Goal: Task Accomplishment & Management: Manage account settings

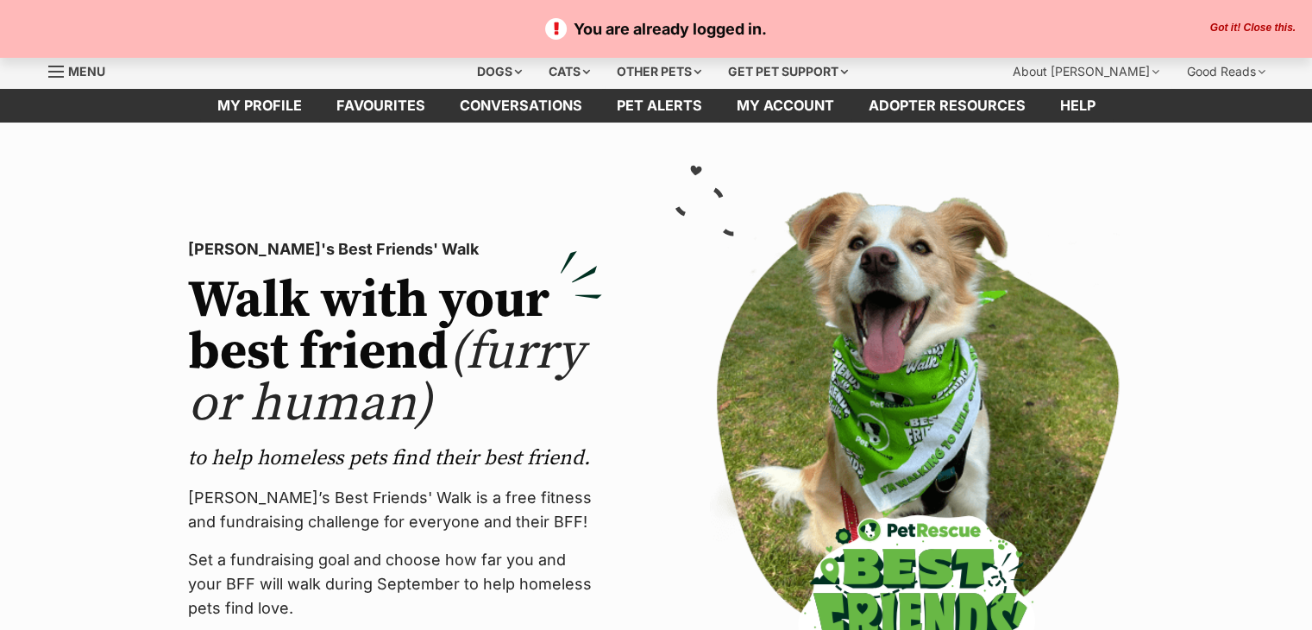
click at [1246, 36] on p "You are already logged in." at bounding box center [655, 28] width 1277 height 23
click at [1237, 32] on button "Got it! Close this." at bounding box center [1253, 29] width 96 height 14
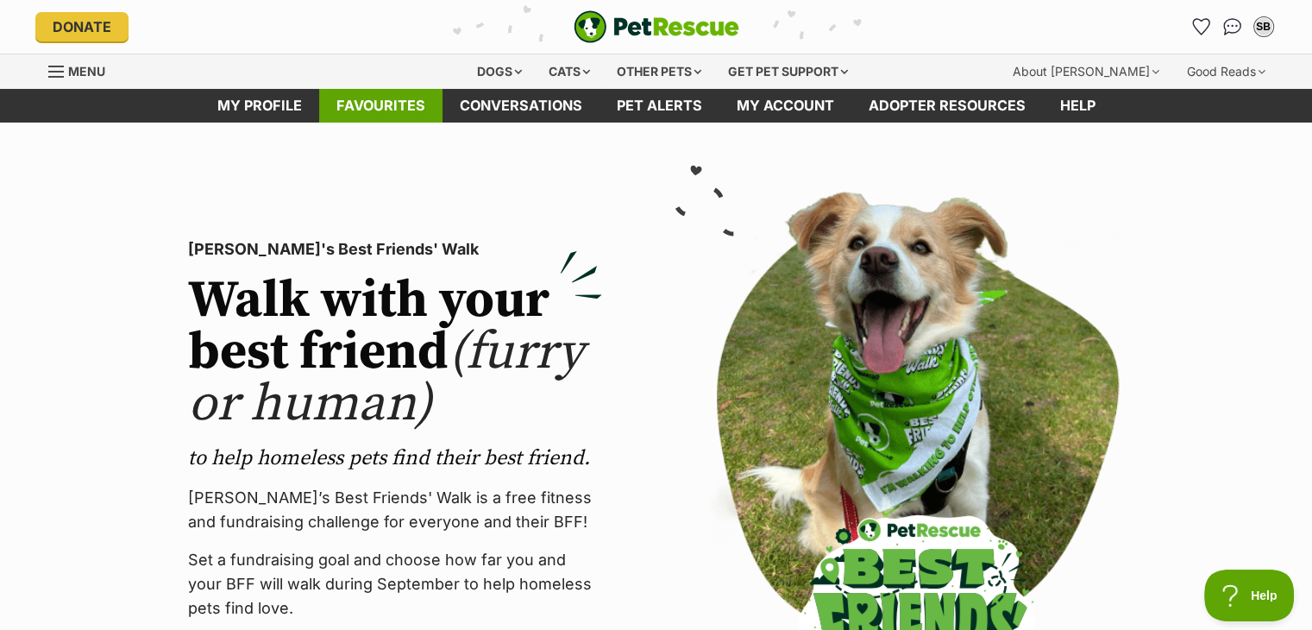
click at [391, 94] on link "Favourites" at bounding box center [380, 106] width 123 height 34
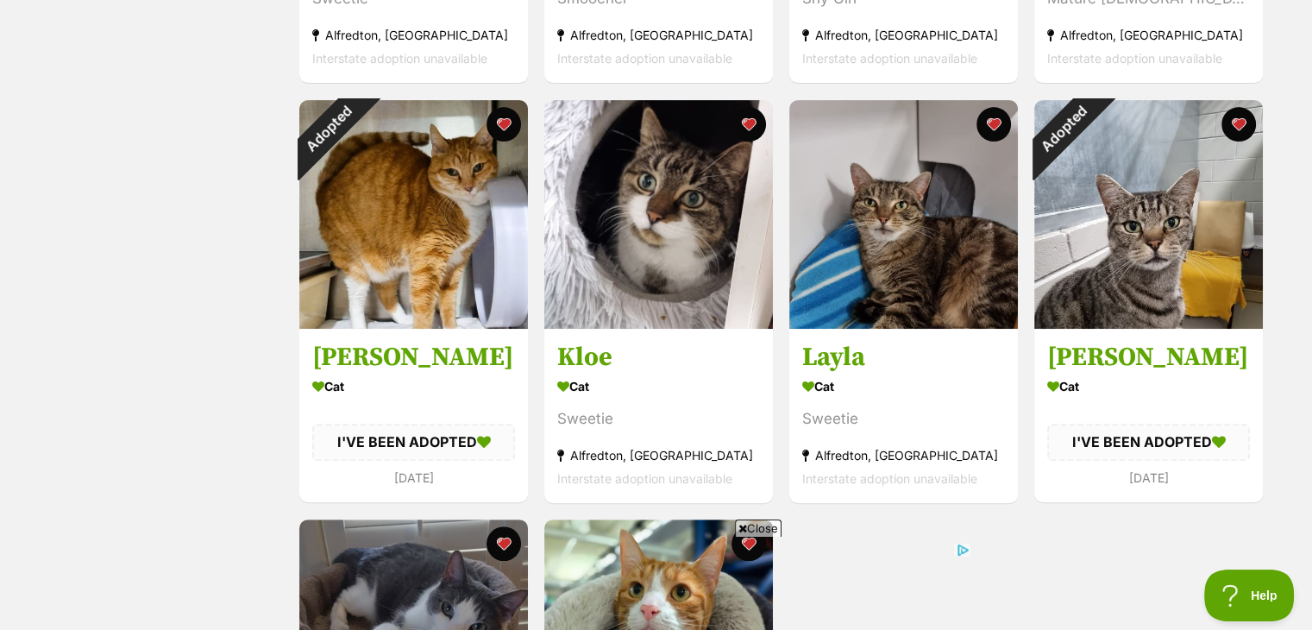
scroll to position [725, 0]
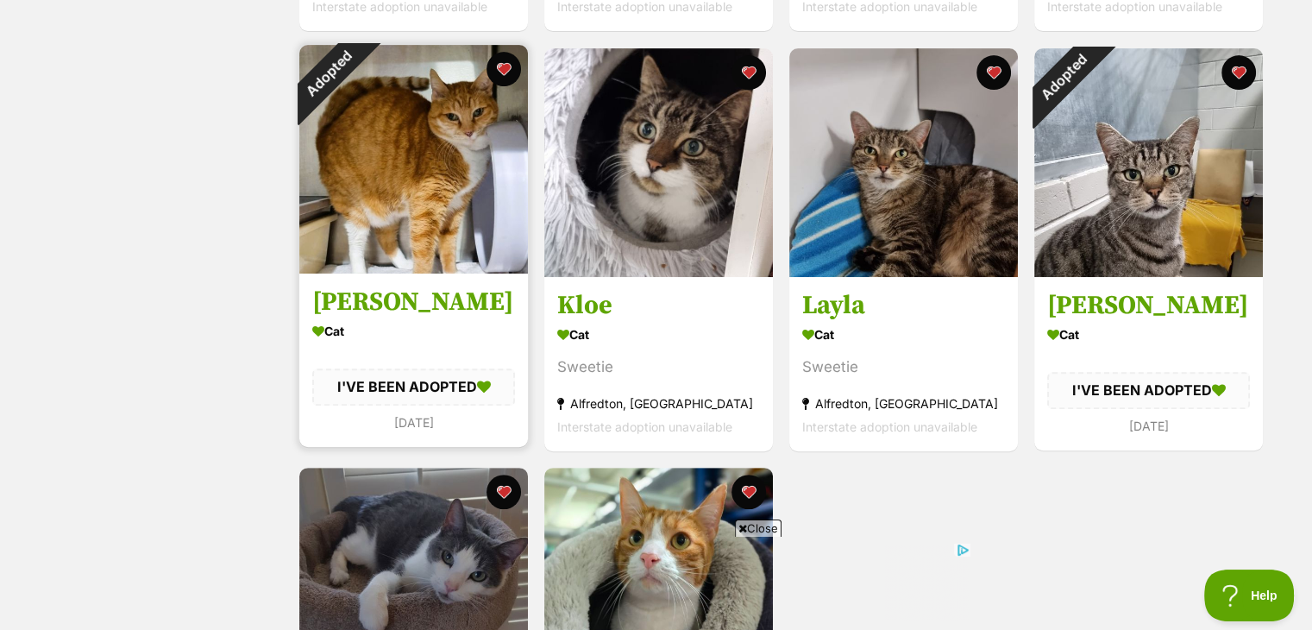
click at [447, 236] on img at bounding box center [413, 159] width 229 height 229
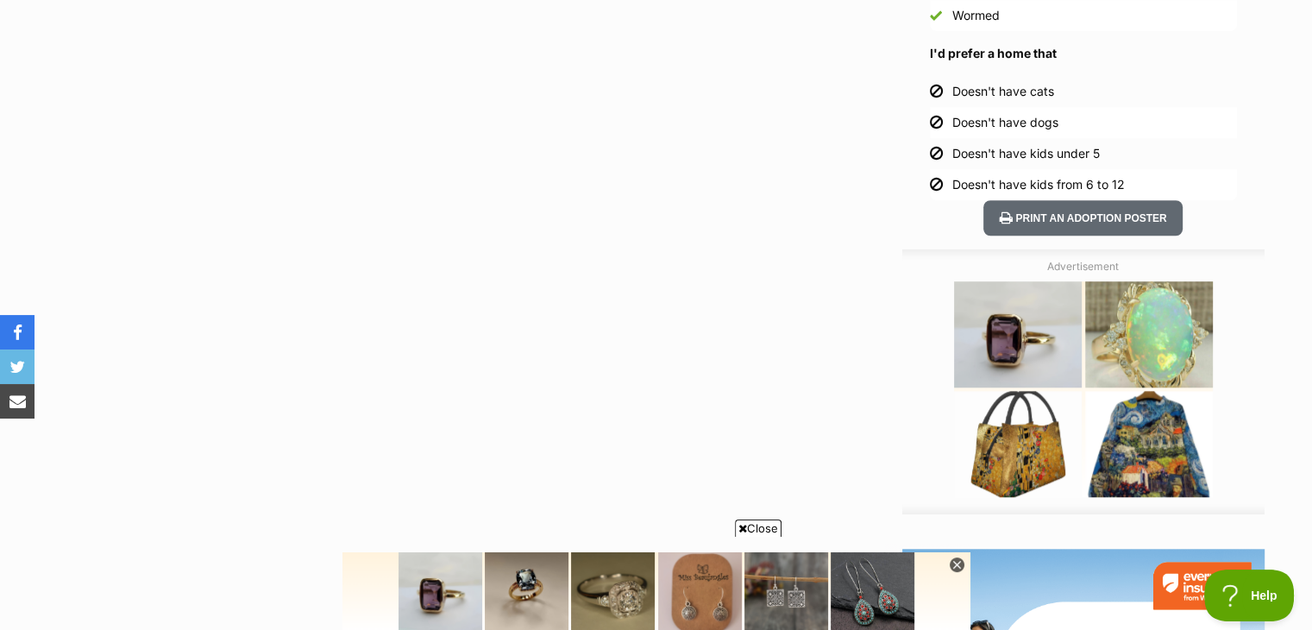
scroll to position [1415, 0]
